Goal: Task Accomplishment & Management: Use online tool/utility

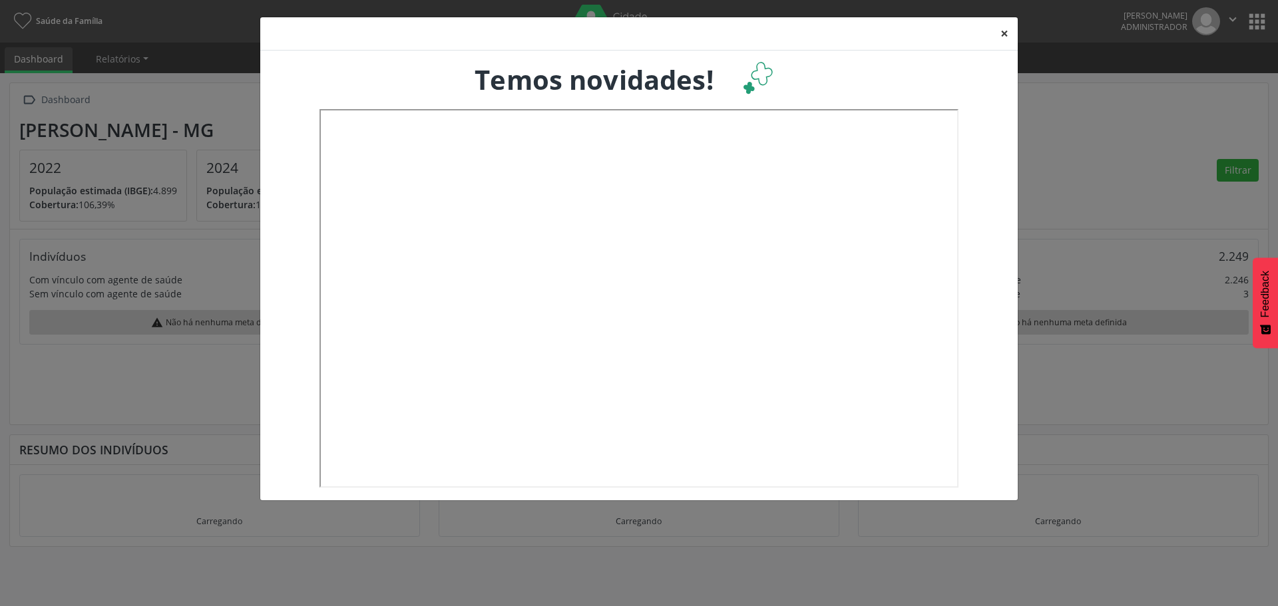
click at [1000, 33] on button "×" at bounding box center [1004, 33] width 27 height 33
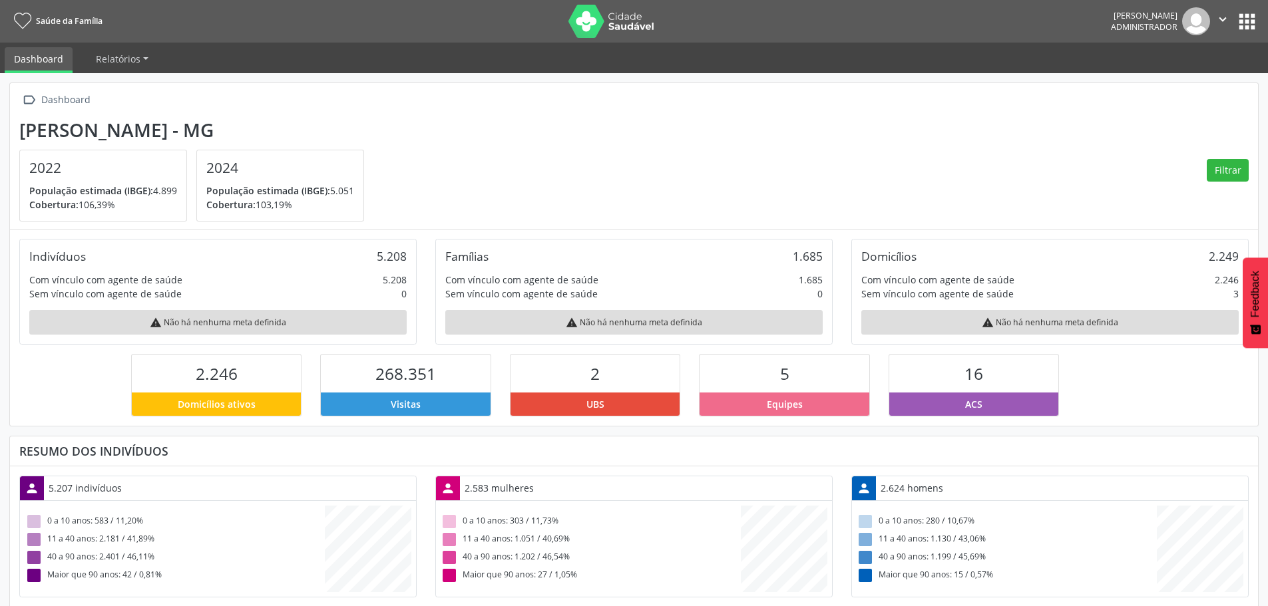
scroll to position [221, 416]
click at [1250, 23] on button "apps" at bounding box center [1247, 21] width 23 height 23
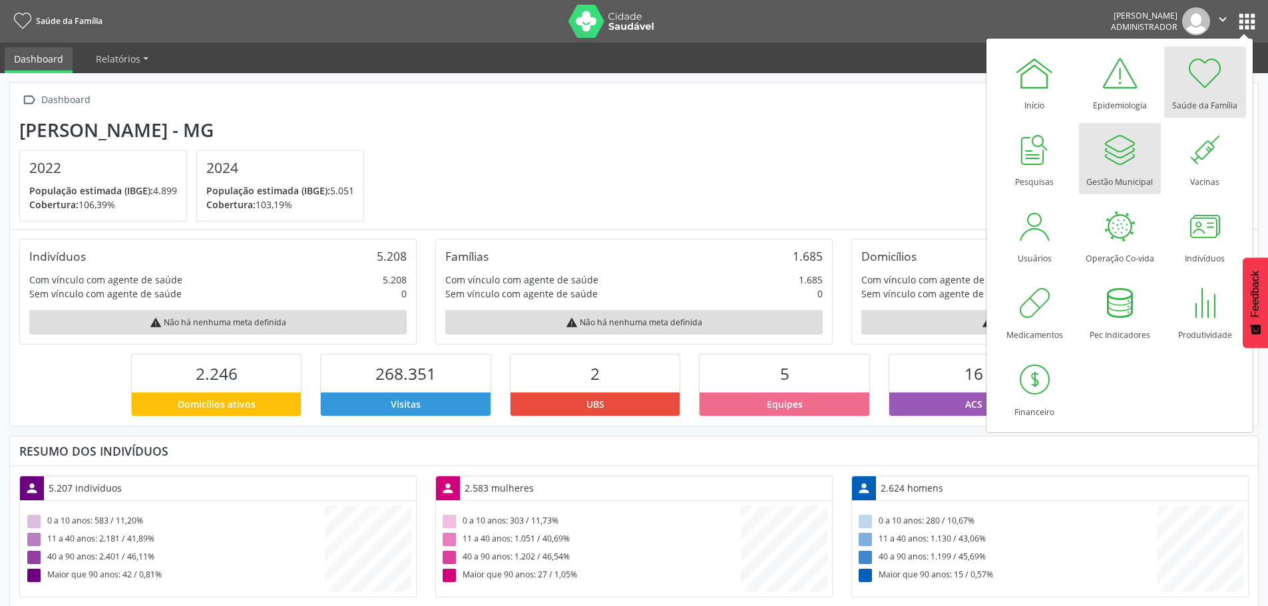
click at [1114, 169] on div at bounding box center [1120, 150] width 40 height 40
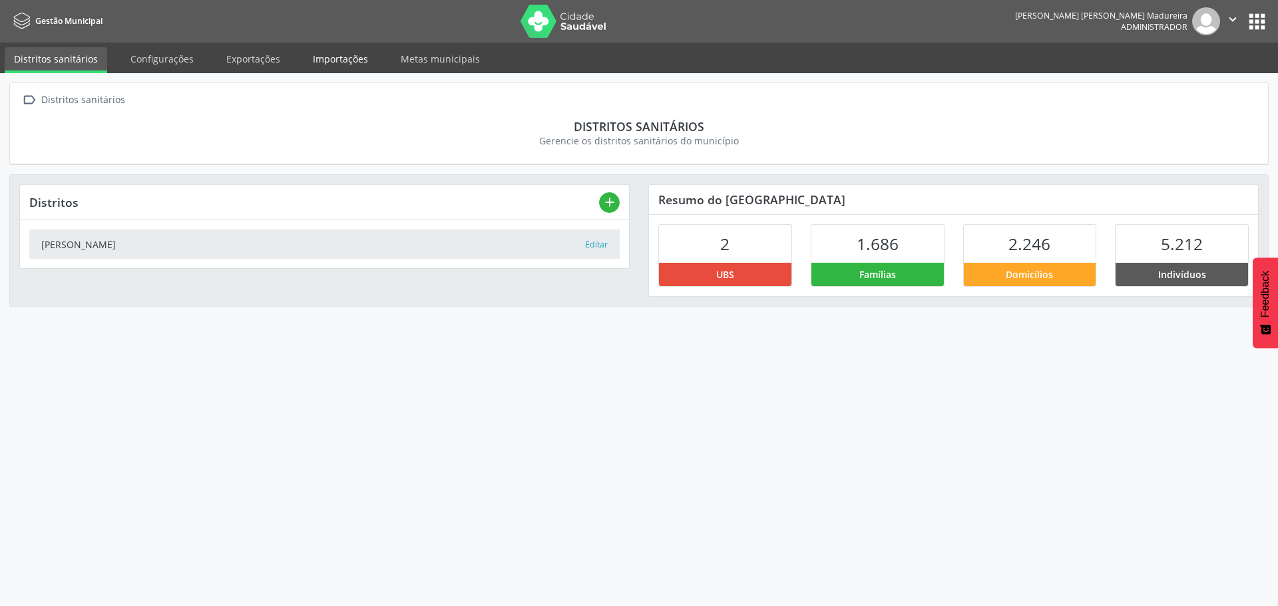
click at [326, 55] on link "Importações" at bounding box center [341, 58] width 74 height 23
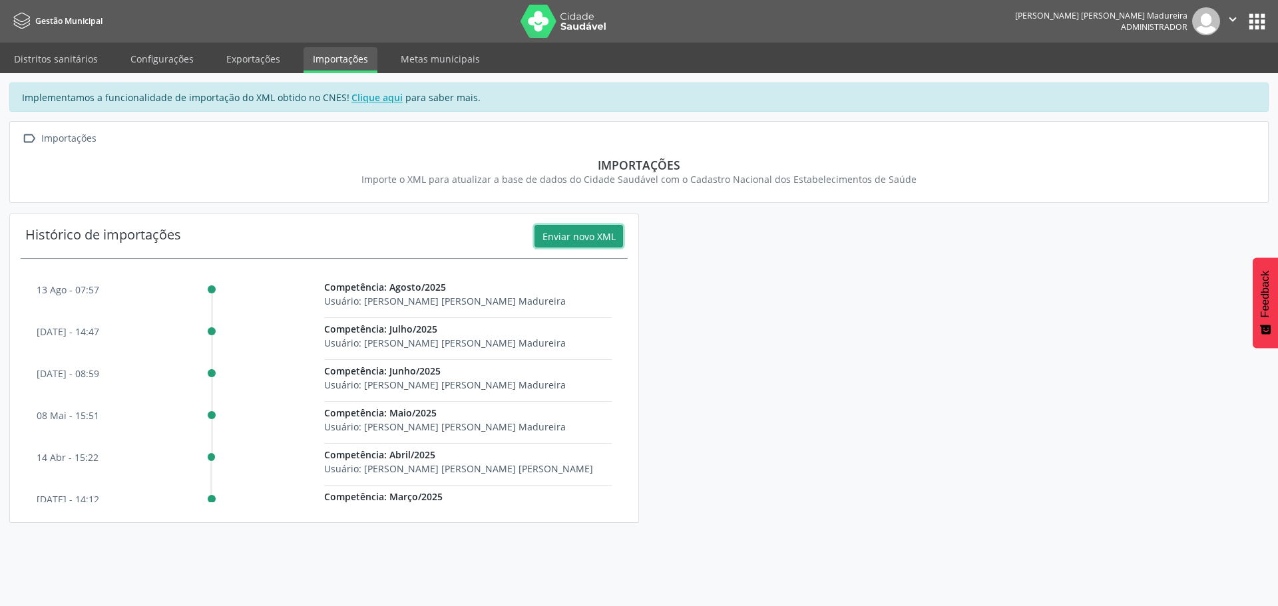
click at [586, 235] on button "Enviar novo XML" at bounding box center [579, 236] width 89 height 23
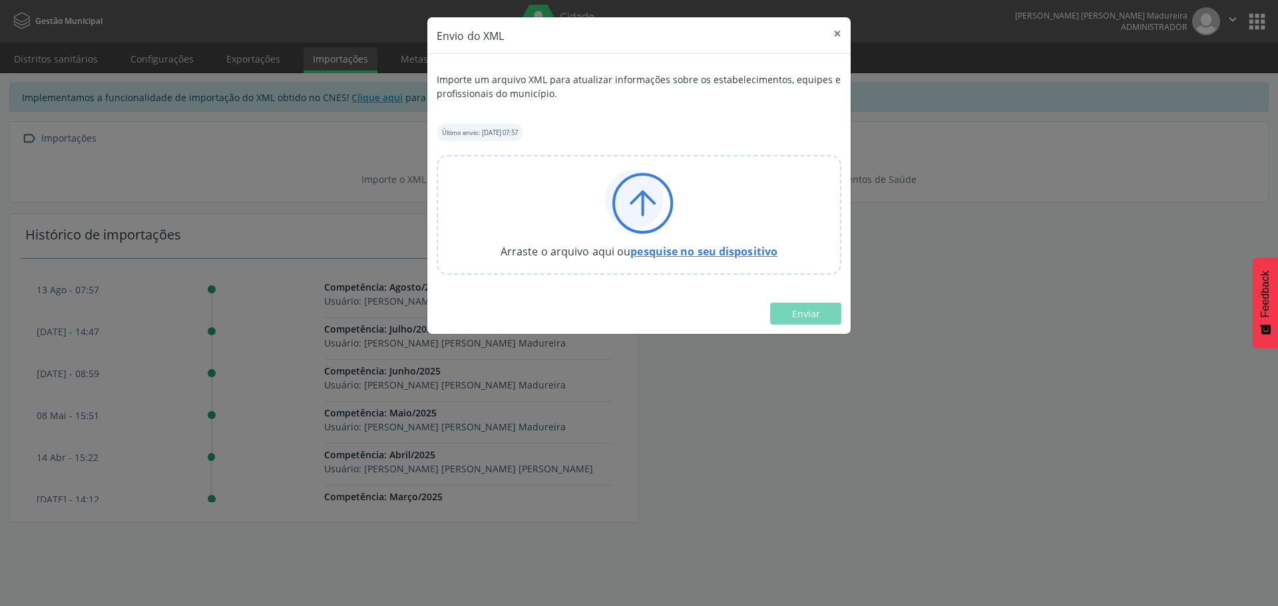
click at [675, 254] on link "pesquise no seu dispositivo" at bounding box center [703, 251] width 147 height 15
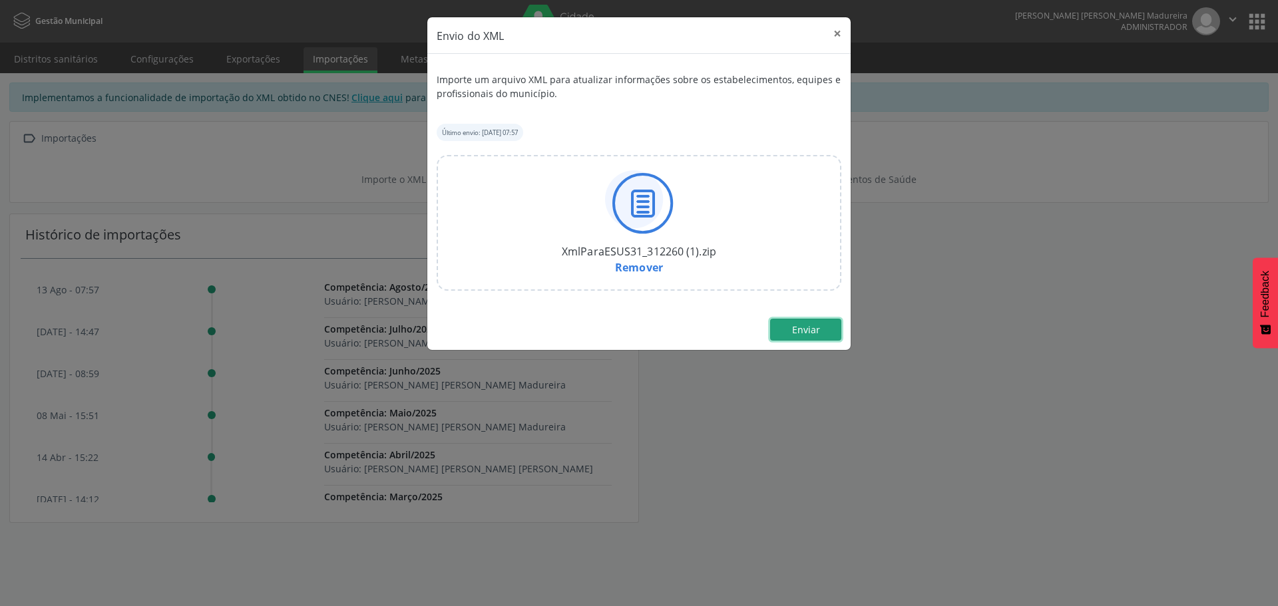
click at [805, 330] on span "Enviar" at bounding box center [806, 330] width 28 height 13
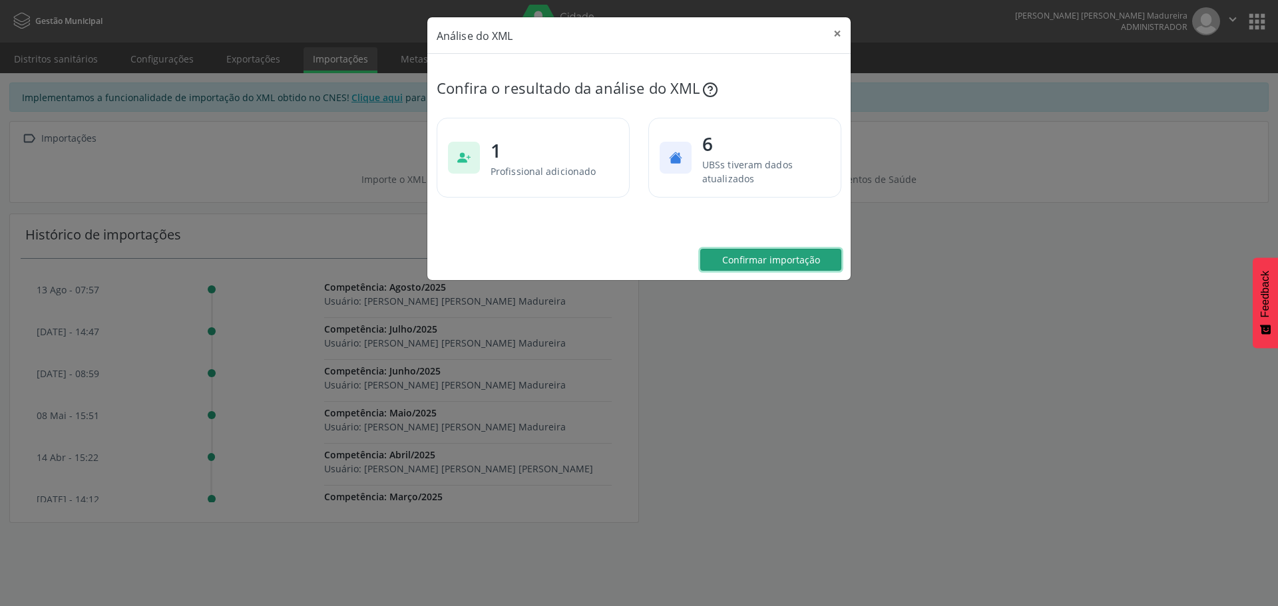
click at [770, 259] on span "Confirmar importação" at bounding box center [771, 260] width 98 height 13
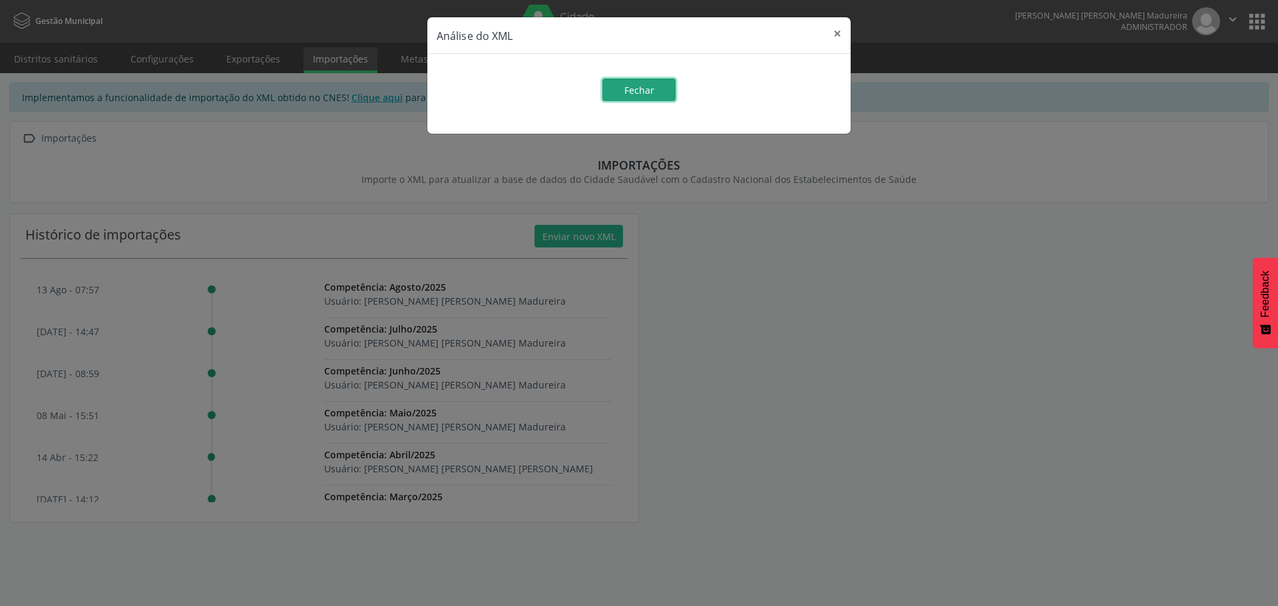
click at [627, 91] on span "Fechar" at bounding box center [639, 90] width 30 height 13
